Goal: Information Seeking & Learning: Check status

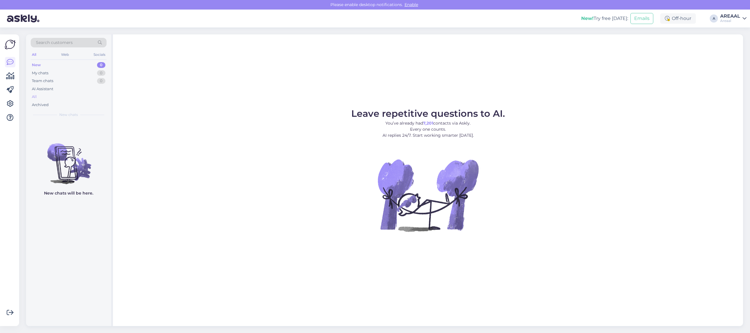
click at [70, 93] on div "All" at bounding box center [69, 97] width 76 height 8
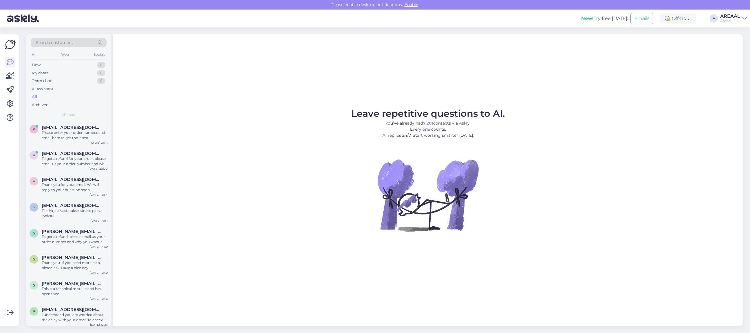
click at [254, 117] on figure "Leave repetitive questions to AI. You’ve already had 7,201 contacts via Askly. …" at bounding box center [427, 178] width 619 height 138
click at [95, 137] on div "Please enter your order number and email here to get the latest information on …" at bounding box center [75, 135] width 66 height 10
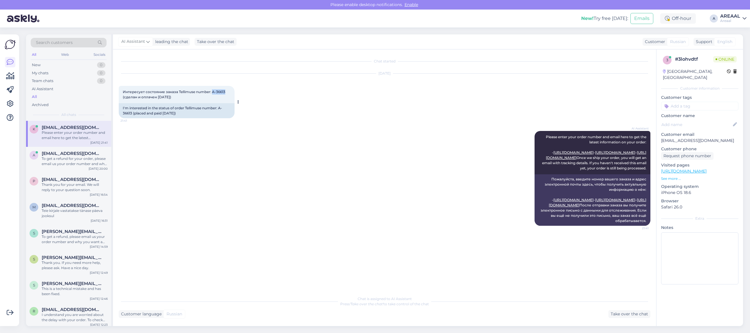
drag, startPoint x: 213, startPoint y: 91, endPoint x: 224, endPoint y: 92, distance: 11.7
click at [224, 92] on span "Интересует состояние заказа Tellimuse number: A-36613 (сделан и оплачен 14.09.2…" at bounding box center [174, 95] width 103 height 10
copy span "A-36613"
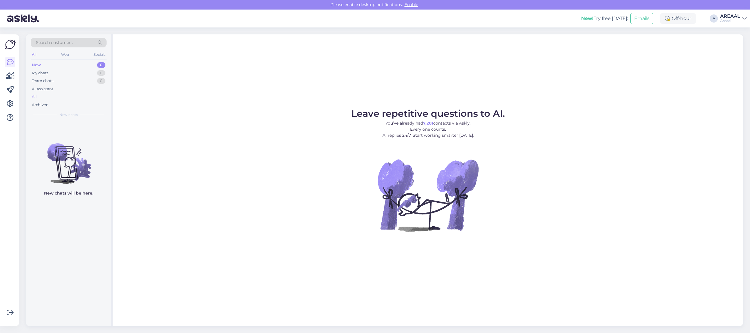
drag, startPoint x: 55, startPoint y: 94, endPoint x: 56, endPoint y: 99, distance: 4.8
click at [55, 93] on div "All" at bounding box center [69, 97] width 76 height 8
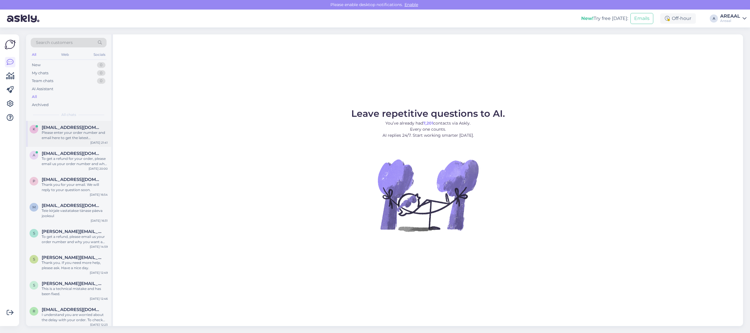
click at [62, 140] on div "Please enter your order number and email here to get the latest information on …" at bounding box center [75, 135] width 66 height 10
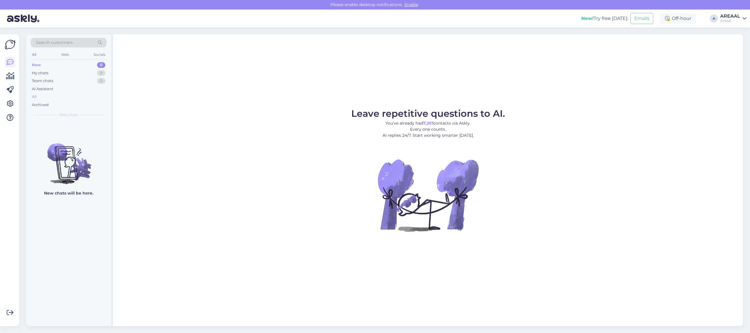
click at [67, 96] on div "All" at bounding box center [69, 97] width 76 height 8
click at [50, 94] on div "All" at bounding box center [69, 97] width 76 height 8
click at [483, 72] on div "Leave repetitive questions to AI. You’ve already had 7,201 contacts via Askly. …" at bounding box center [428, 180] width 630 height 292
click at [451, 92] on div "Leave repetitive questions to AI. You’ve already had 7,201 contacts via Askly. …" at bounding box center [428, 180] width 630 height 292
click at [81, 96] on div "All" at bounding box center [69, 97] width 76 height 8
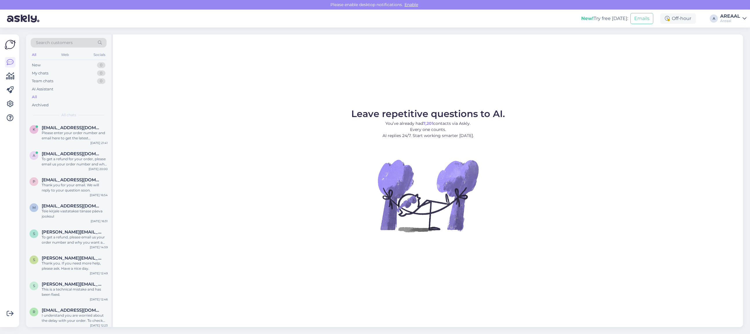
click at [253, 93] on div "Leave repetitive questions to AI. You’ve already had 7,201 contacts via Askly. …" at bounding box center [428, 180] width 630 height 292
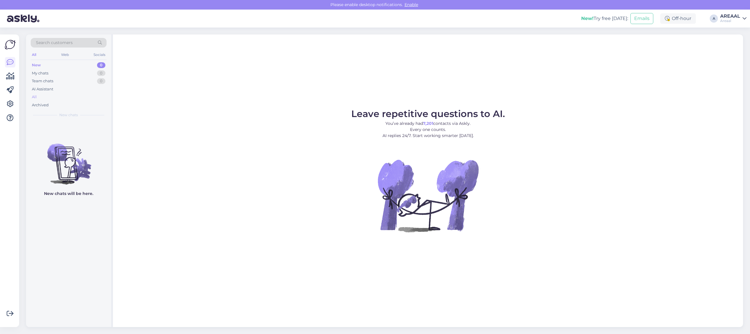
click at [44, 98] on div "All" at bounding box center [69, 97] width 76 height 8
click at [75, 93] on div "All" at bounding box center [69, 97] width 76 height 8
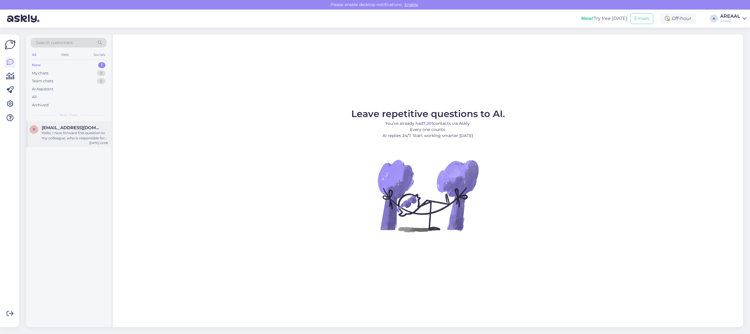
click at [67, 145] on div "r ranert2505@gmail.com Hello, I now forward this question to my colleague, who …" at bounding box center [68, 134] width 85 height 26
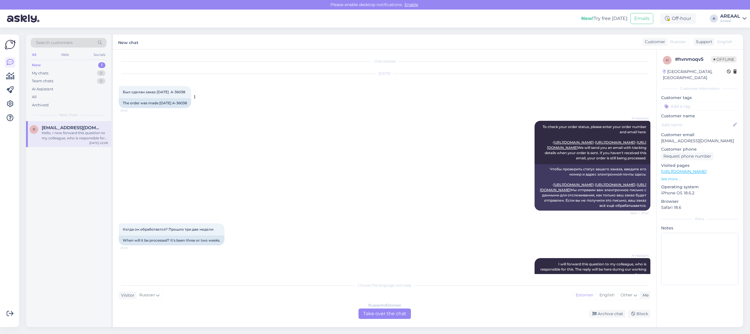
copy div "36038"
copy div "A-36038"
drag, startPoint x: 194, startPoint y: 99, endPoint x: 177, endPoint y: 104, distance: 18.2
click at [177, 104] on div "The order was made 11.08.2025 A-36038" at bounding box center [155, 103] width 72 height 10
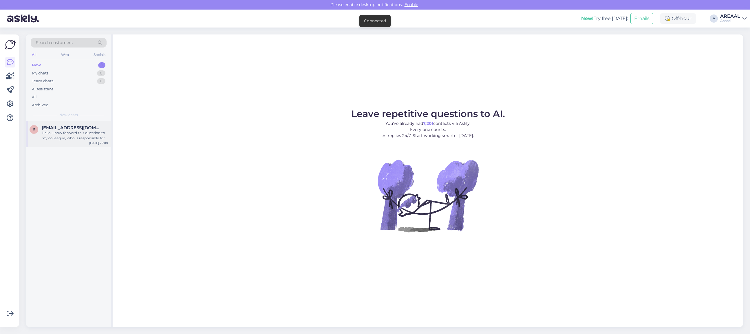
click at [102, 130] on div "Hello, I now forward this question to my colleague, who is responsible for this…" at bounding box center [75, 135] width 66 height 10
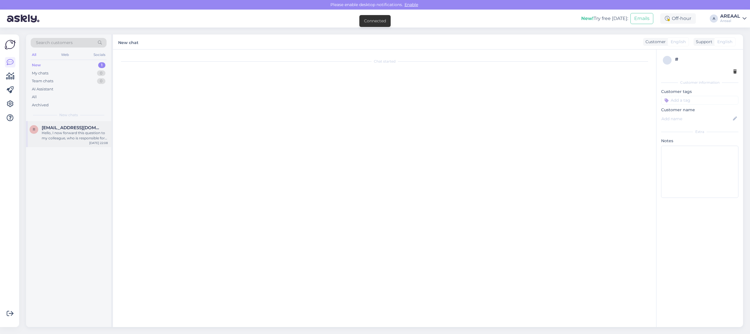
scroll to position [333, 0]
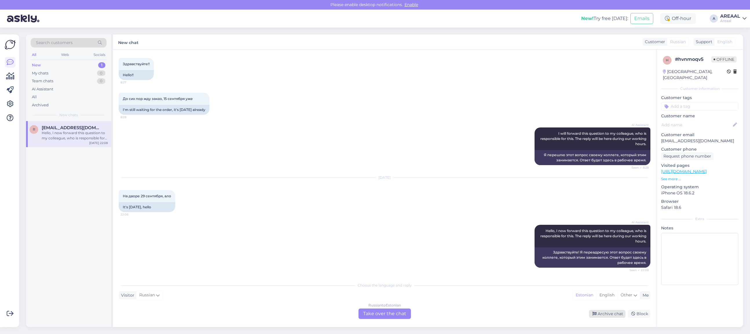
click at [607, 313] on div "Archive chat" at bounding box center [607, 314] width 36 height 8
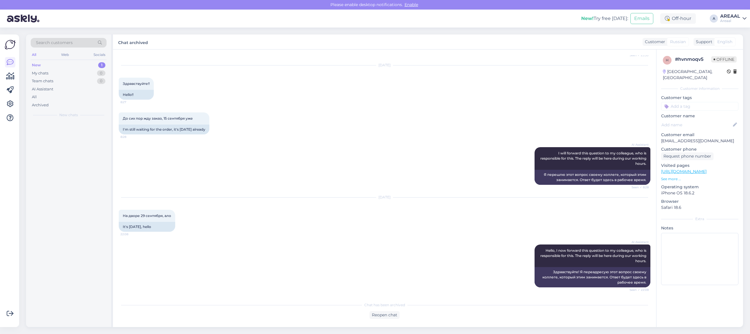
scroll to position [319, 0]
click at [79, 99] on div "All" at bounding box center [69, 97] width 76 height 8
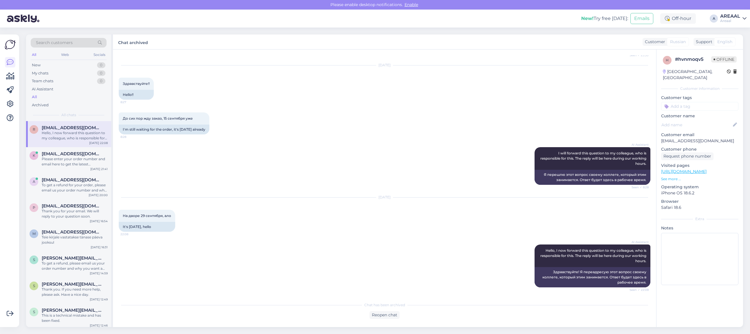
drag, startPoint x: 80, startPoint y: 119, endPoint x: 81, endPoint y: 131, distance: 11.6
click at [81, 128] on span "[EMAIL_ADDRESS][DOMAIN_NAME]" at bounding box center [72, 127] width 60 height 5
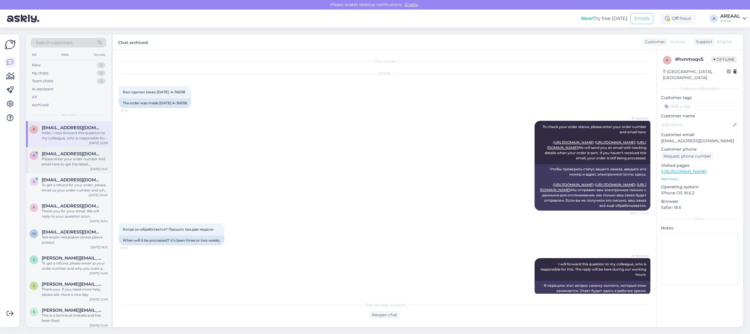
click at [77, 156] on div "Please enter your order number and email here to get the latest information on …" at bounding box center [75, 161] width 66 height 10
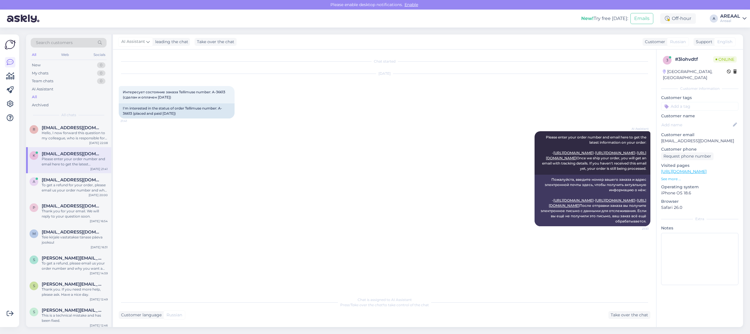
click at [221, 161] on div "AI Assistant Please enter your order number and email here to get the latest in…" at bounding box center [384, 179] width 531 height 108
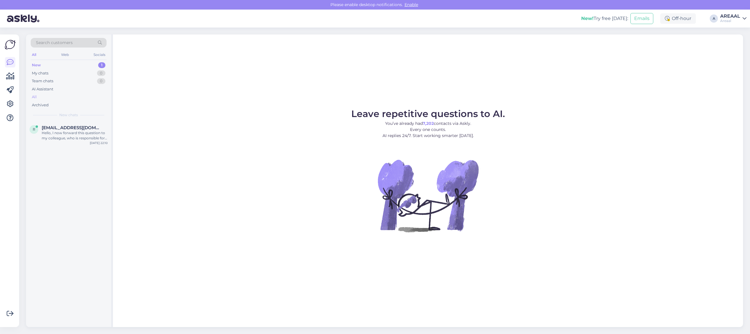
click at [66, 97] on div "All" at bounding box center [69, 97] width 76 height 8
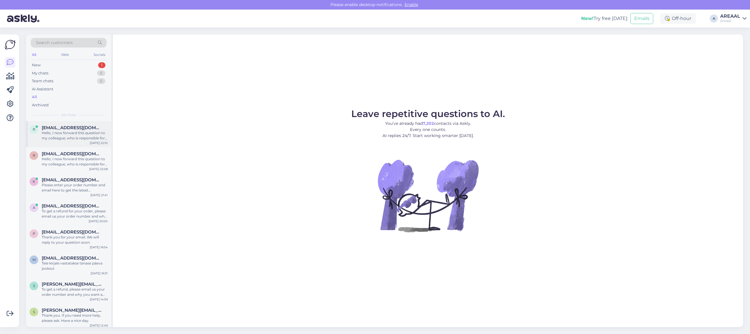
click at [88, 133] on div "Hello, I now forward this question to my colleague, who is responsible for this…" at bounding box center [75, 135] width 66 height 10
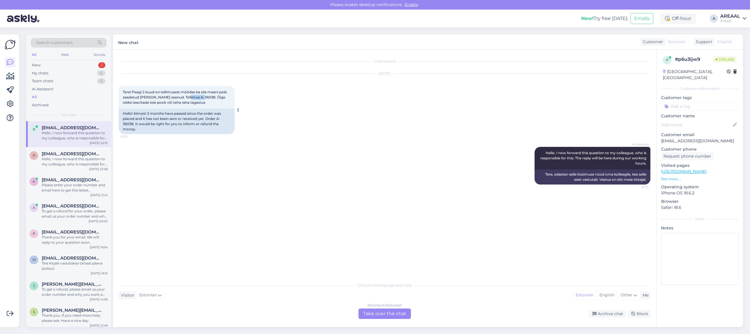
drag, startPoint x: 198, startPoint y: 98, endPoint x: 185, endPoint y: 99, distance: 12.4
click at [185, 99] on span "Tere! Peagi 2 kuud on tellimusest möödas ka siia maani pole saadetud [PERSON_NA…" at bounding box center [175, 97] width 105 height 15
copy span "A-36038"
click at [363, 117] on div "[DATE] Tere! Peagi 2 kuud on tellimusest möödas ka siia maani pole saadetud [PE…" at bounding box center [384, 103] width 531 height 73
click at [370, 119] on div "Sep 29 2025 Tere! Peagi 2 kuud on tellimusest möödas ka siia maani pole saadetu…" at bounding box center [384, 103] width 531 height 73
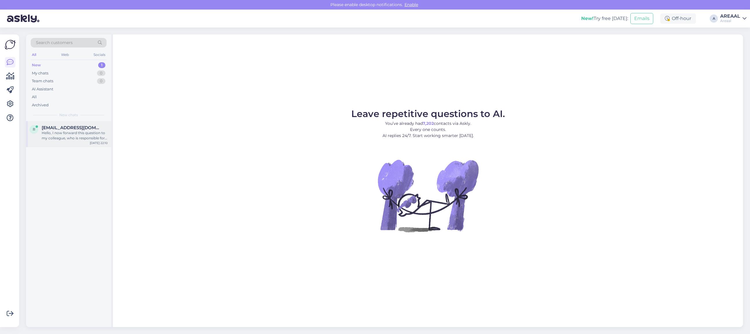
click at [76, 130] on span "ristalveronika@gmail.com" at bounding box center [72, 127] width 60 height 5
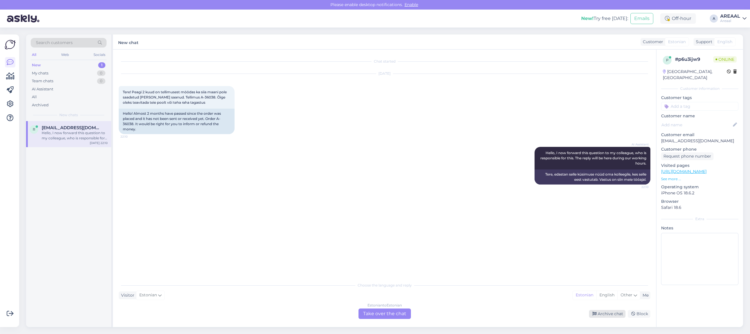
click at [608, 315] on div "Archive chat" at bounding box center [607, 314] width 36 height 8
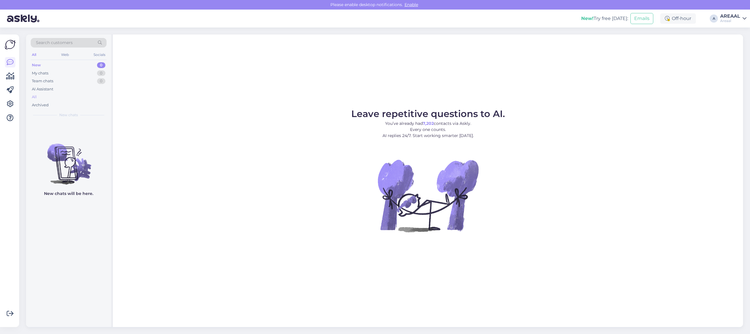
click at [75, 96] on div "All" at bounding box center [69, 97] width 76 height 8
click at [54, 97] on div "All" at bounding box center [69, 97] width 76 height 8
click at [64, 94] on div "All" at bounding box center [69, 97] width 76 height 8
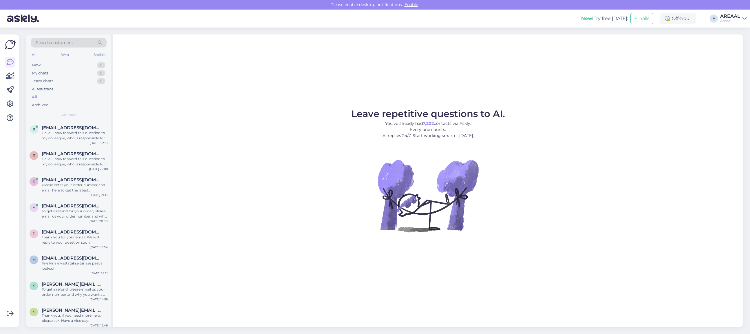
click at [271, 106] on div "Leave repetitive questions to AI. You’ve already had 7,202 contacts via Askly. …" at bounding box center [428, 180] width 630 height 292
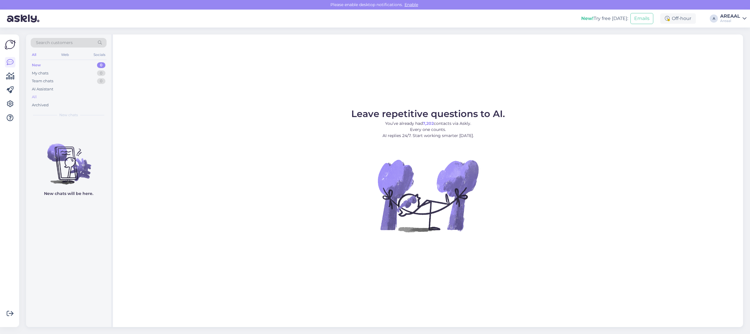
click at [38, 99] on div "All" at bounding box center [69, 97] width 76 height 8
click at [59, 96] on div "All" at bounding box center [69, 97] width 76 height 8
click at [66, 96] on div "All" at bounding box center [69, 97] width 76 height 8
click at [86, 119] on div "Search customers All Web Socials New 0 My chats 0 Team chats 0 AI Assistant All…" at bounding box center [68, 77] width 85 height 87
click at [76, 96] on div "All" at bounding box center [69, 97] width 76 height 8
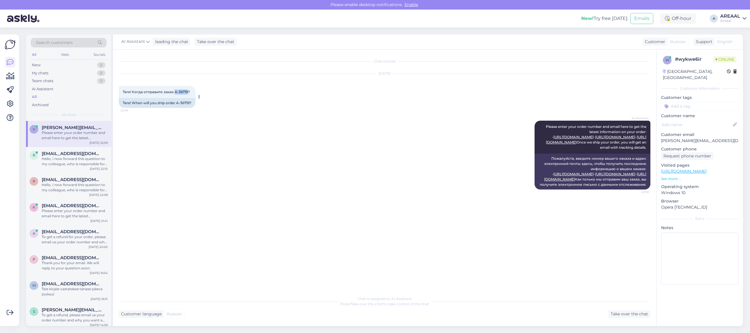
copy span "A-36719"
drag, startPoint x: 188, startPoint y: 90, endPoint x: 174, endPoint y: 93, distance: 14.3
click at [174, 93] on span "Tere! Когда отправите заказ A-36719?" at bounding box center [156, 92] width 67 height 4
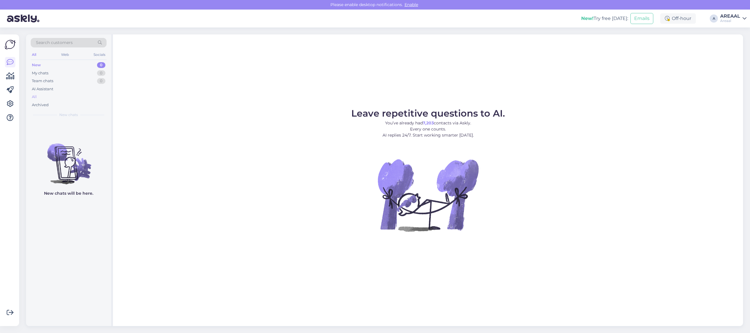
click at [53, 98] on div "All" at bounding box center [69, 97] width 76 height 8
